Goal: Answer question/provide support

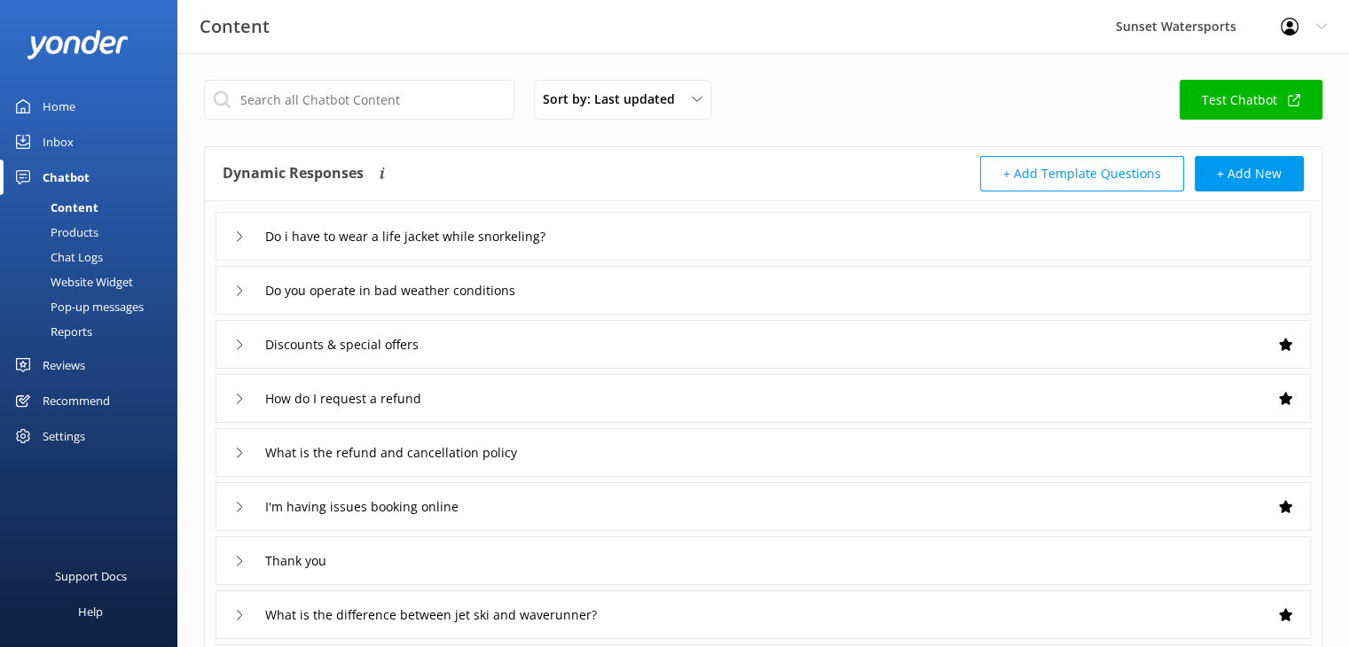
click at [43, 134] on div "Inbox" at bounding box center [58, 141] width 31 height 35
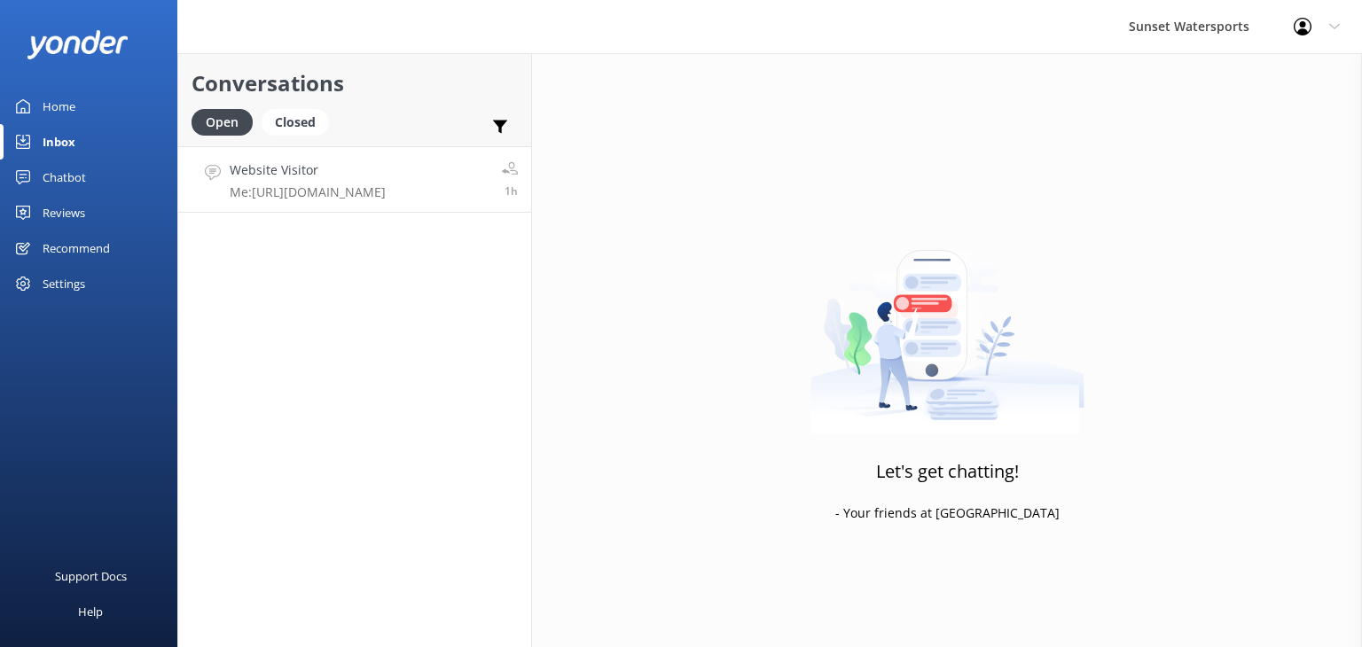
click at [368, 189] on p "Me: [URL][DOMAIN_NAME]" at bounding box center [308, 192] width 156 height 16
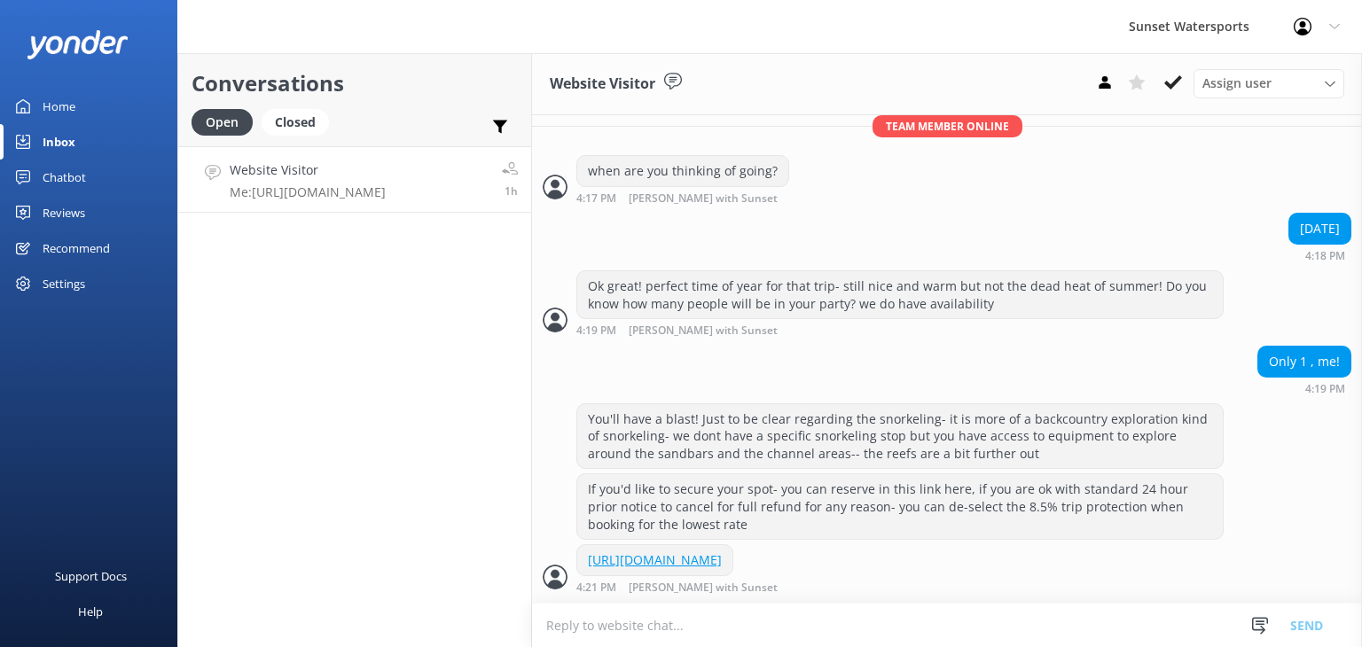
scroll to position [411, 0]
